Goal: Information Seeking & Learning: Learn about a topic

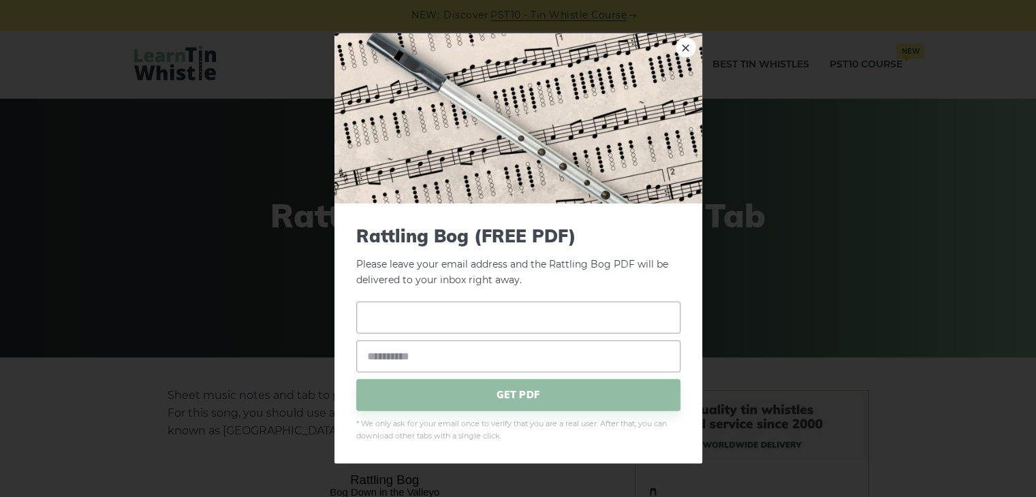
click at [551, 322] on input "text" at bounding box center [518, 317] width 324 height 32
type input "**********"
click at [544, 350] on input "email" at bounding box center [518, 356] width 324 height 32
type input "**********"
click at [535, 402] on span "GET PDF" at bounding box center [518, 395] width 324 height 32
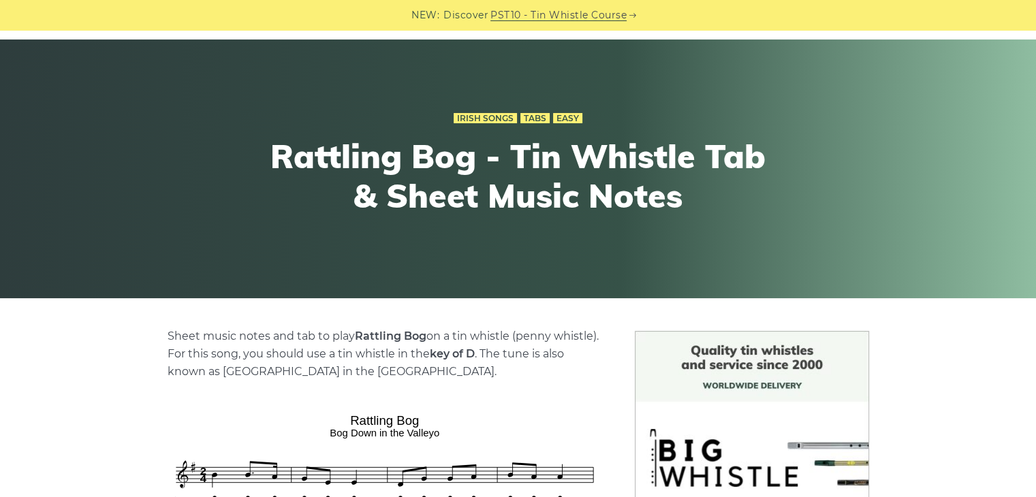
scroll to position [57, 0]
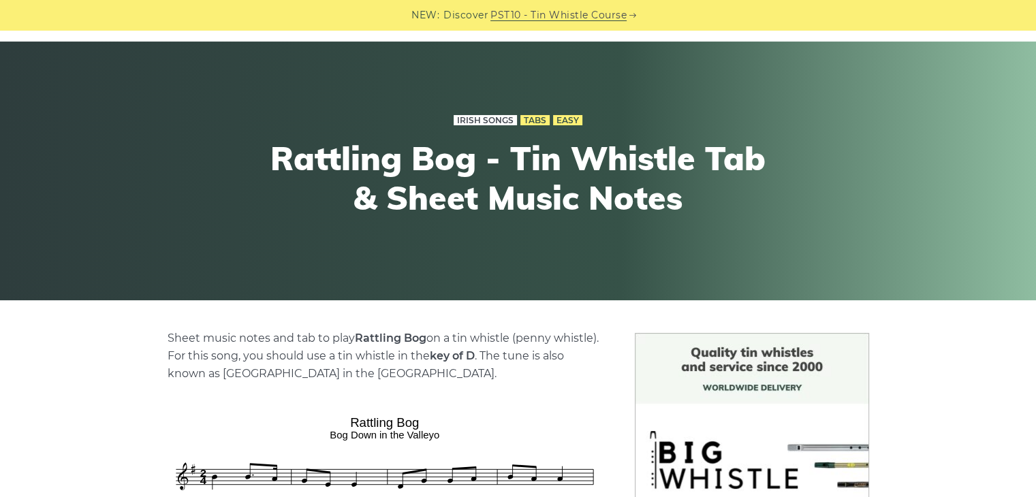
click at [485, 121] on link "Irish Songs" at bounding box center [484, 120] width 63 height 11
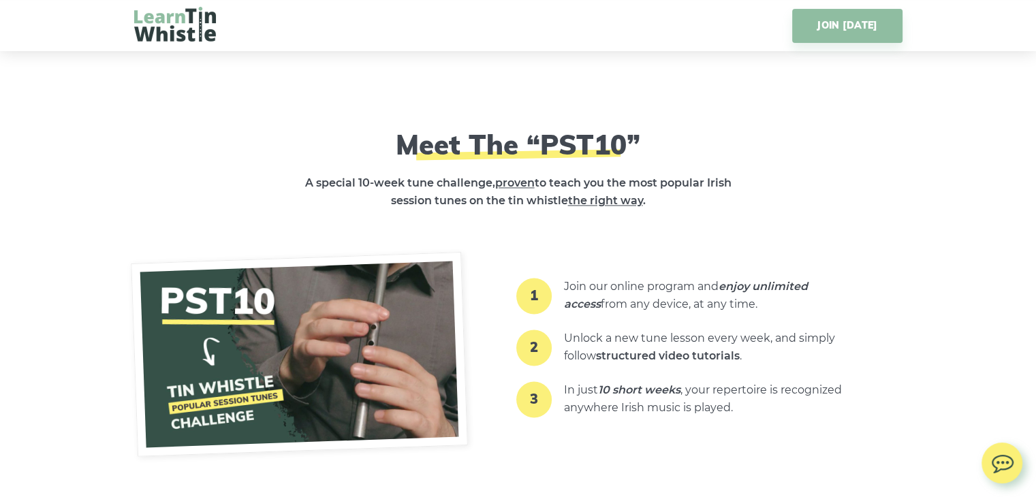
scroll to position [2037, 0]
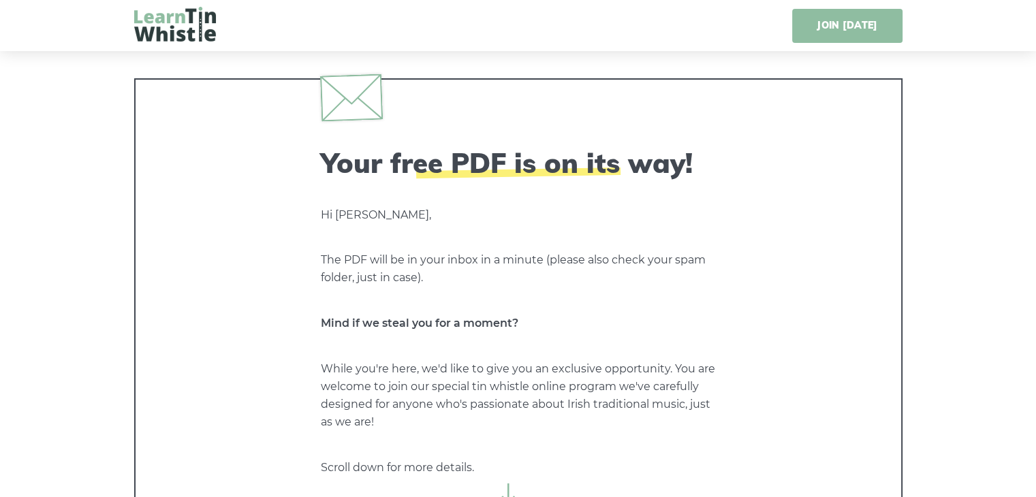
click at [832, 27] on link "JOIN [DATE]" at bounding box center [847, 26] width 110 height 34
click at [196, 10] on img at bounding box center [175, 24] width 82 height 35
click at [176, 29] on img at bounding box center [175, 24] width 82 height 35
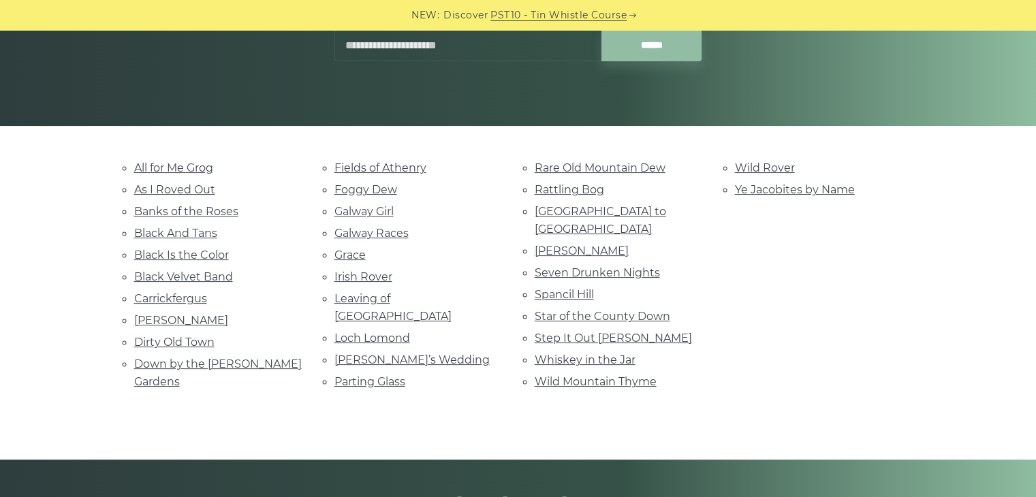
scroll to position [233, 0]
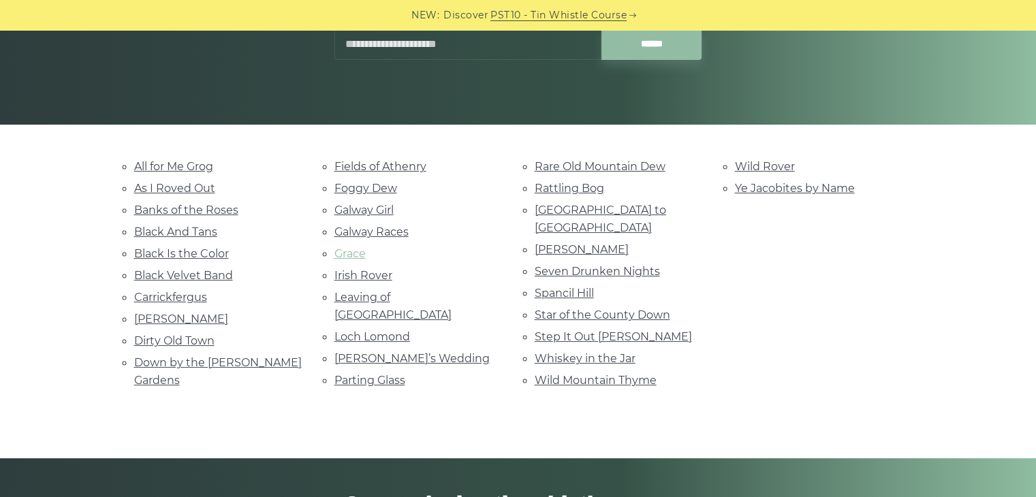
click at [353, 253] on link "Grace" at bounding box center [349, 253] width 31 height 13
click at [374, 374] on link "Parting Glass" at bounding box center [369, 380] width 71 height 13
click at [210, 273] on link "Black Velvet Band" at bounding box center [183, 275] width 99 height 13
click at [157, 314] on link "Danny Boy" at bounding box center [181, 318] width 94 height 13
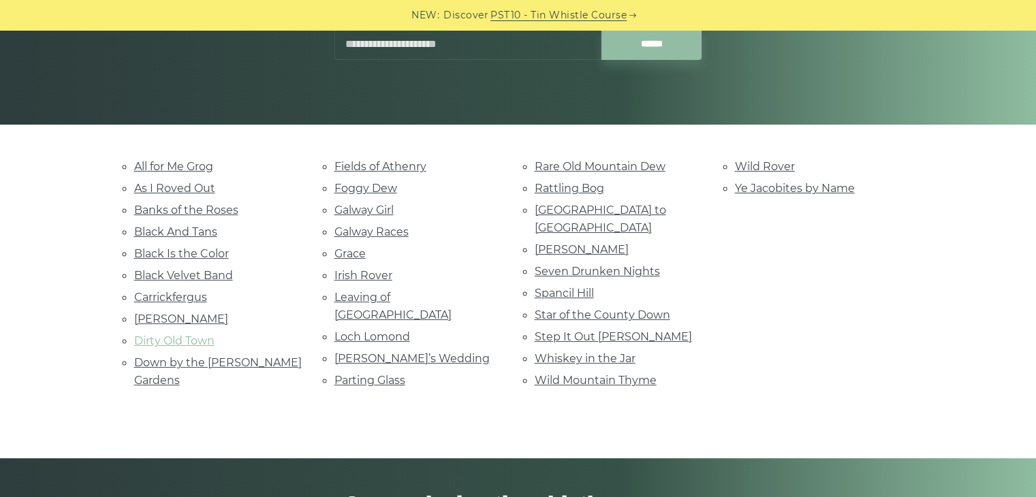
click at [199, 334] on link "Dirty Old Town" at bounding box center [174, 340] width 80 height 13
click at [390, 330] on link "Loch Lomond" at bounding box center [372, 336] width 76 height 13
click at [697, 349] on li "Whiskey in the Jar" at bounding box center [617, 358] width 167 height 18
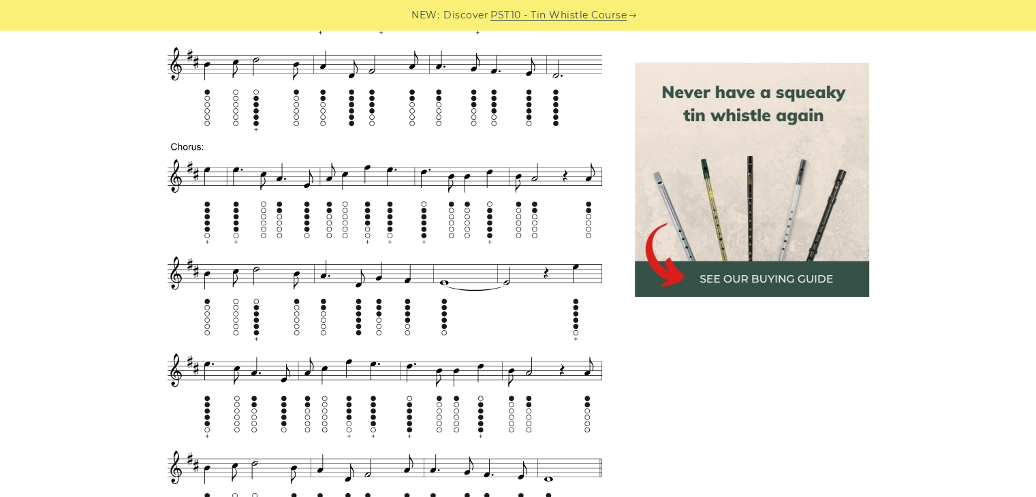
scroll to position [769, 0]
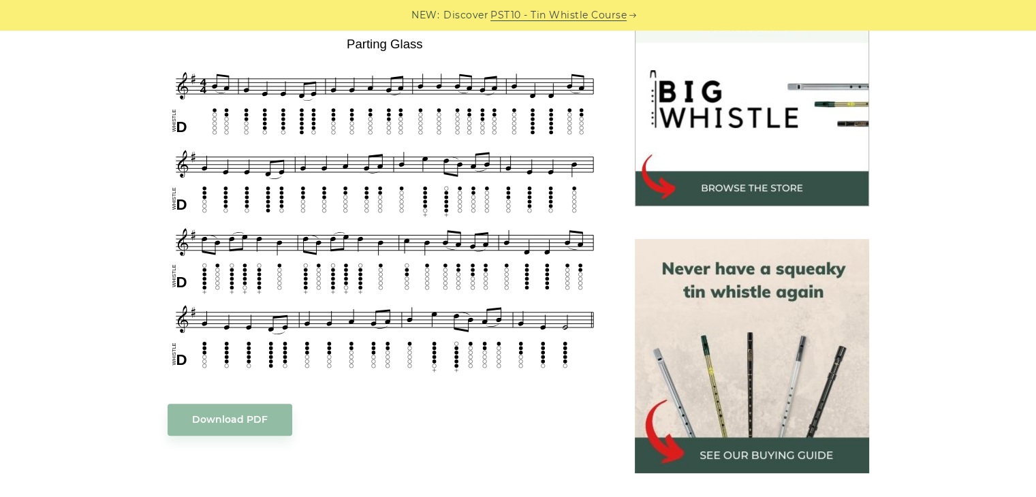
scroll to position [416, 0]
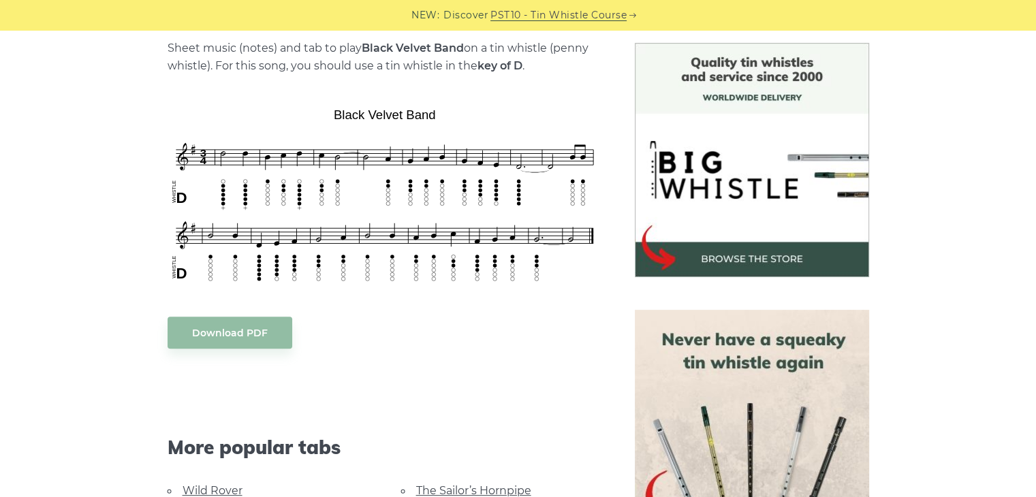
scroll to position [342, 0]
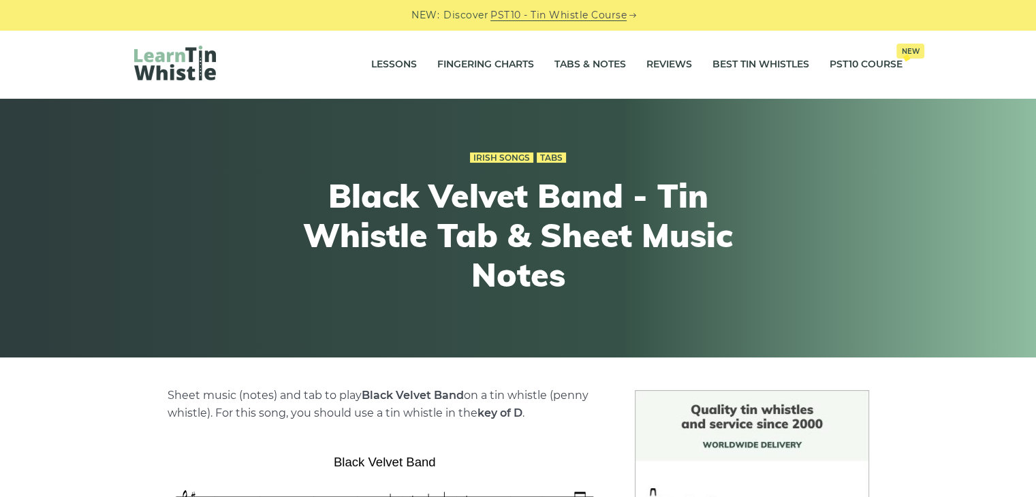
click at [210, 273] on div "Irish Songs Tabs Black Velvet Band - Tin Whistle Tab & Sheet Music Notes" at bounding box center [517, 228] width 833 height 225
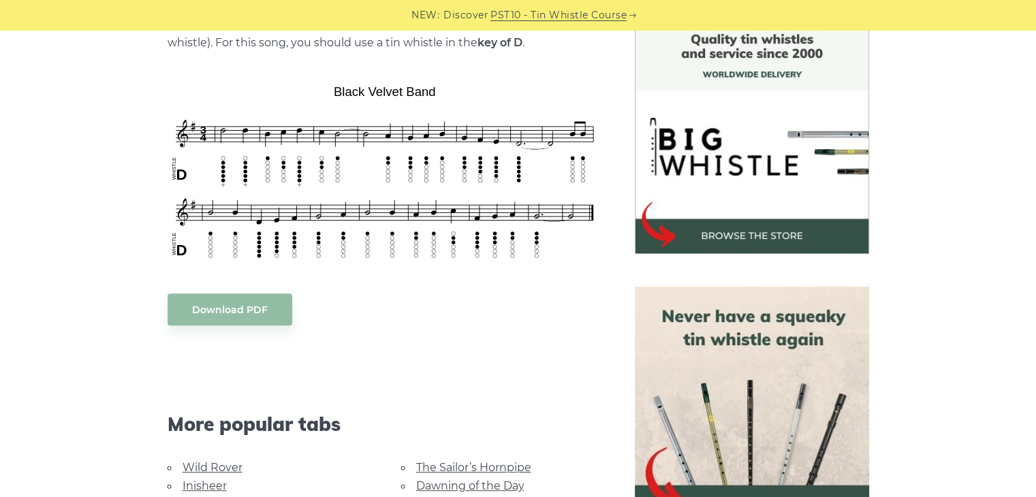
scroll to position [372, 0]
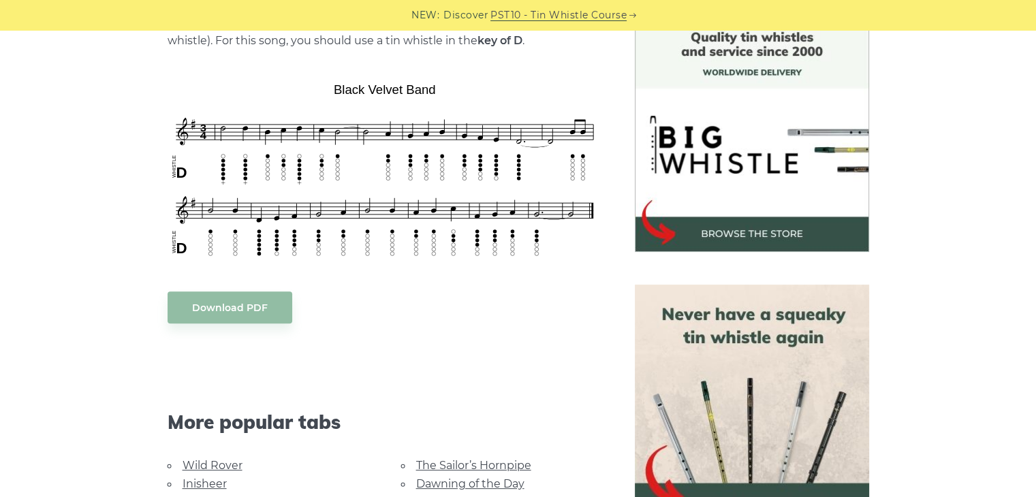
click at [210, 273] on div "Sheet music (notes) and tab to play Black Velvet Band on a tin whistle (penny w…" at bounding box center [384, 394] width 434 height 760
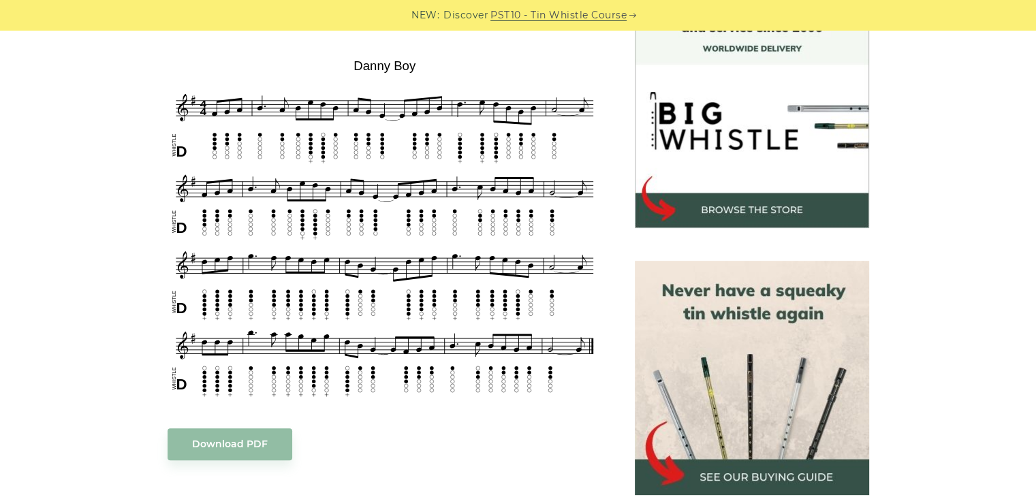
scroll to position [398, 0]
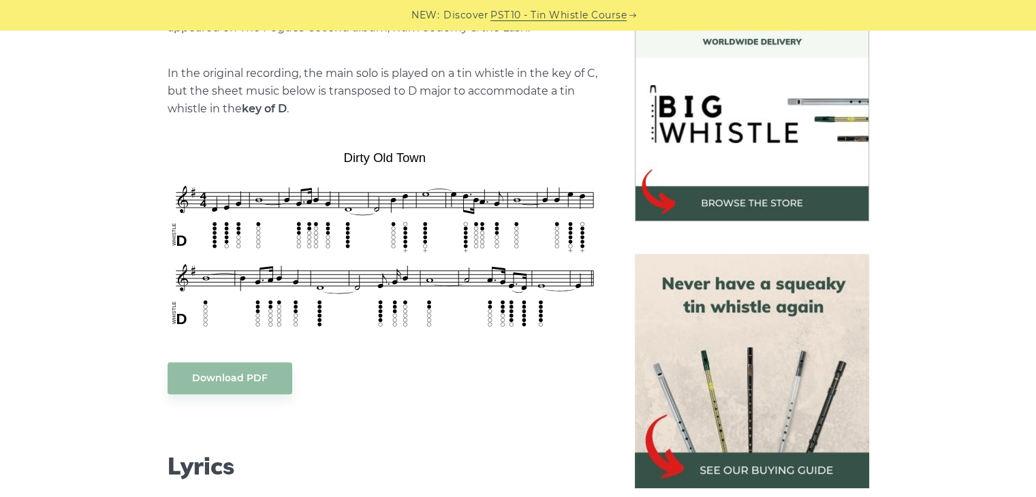
scroll to position [433, 0]
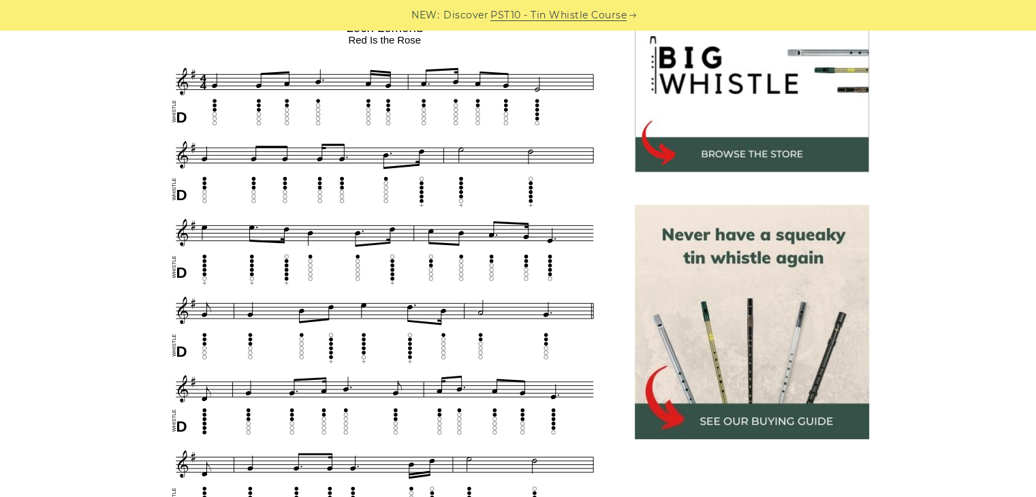
scroll to position [458, 0]
